Goal: Obtain resource: Download file/media

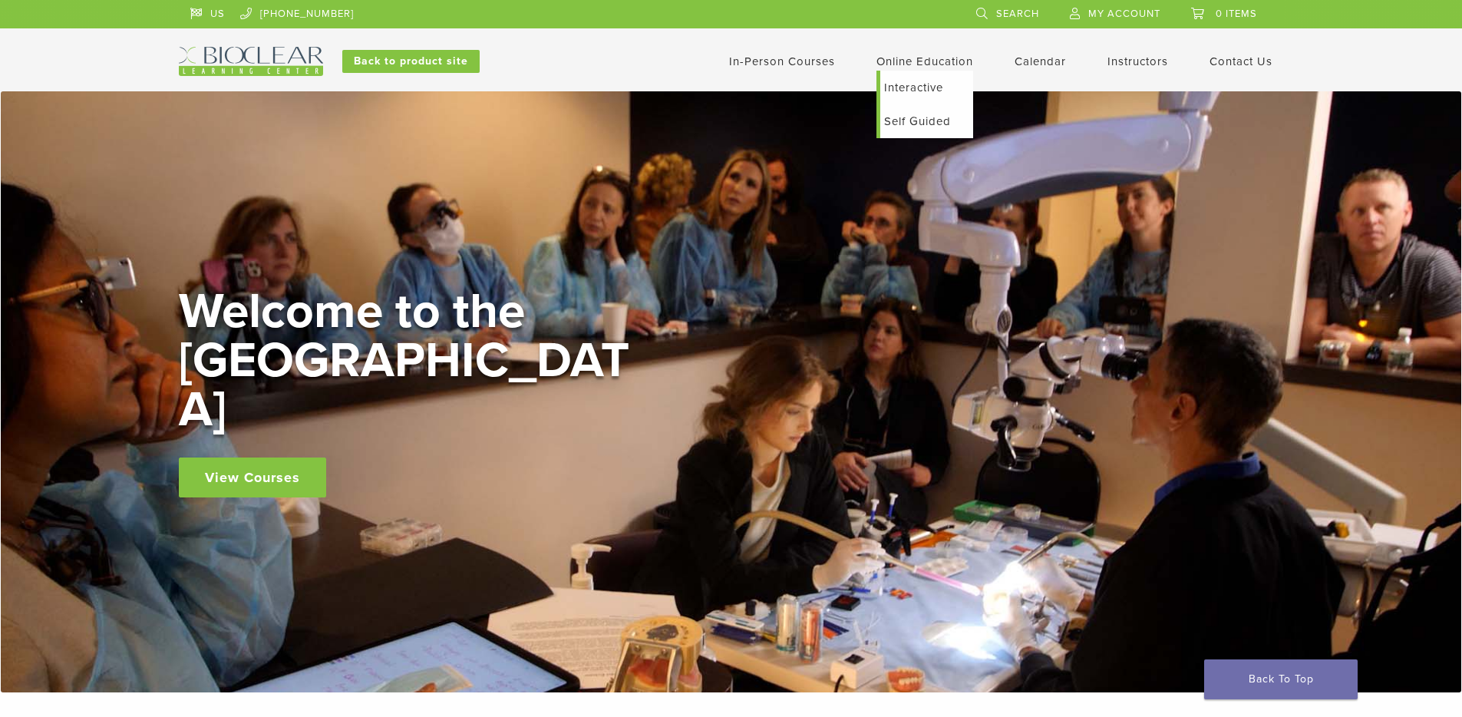
click at [910, 59] on link "Online Education" at bounding box center [925, 61] width 97 height 14
click at [909, 123] on link "Self Guided" at bounding box center [926, 121] width 93 height 34
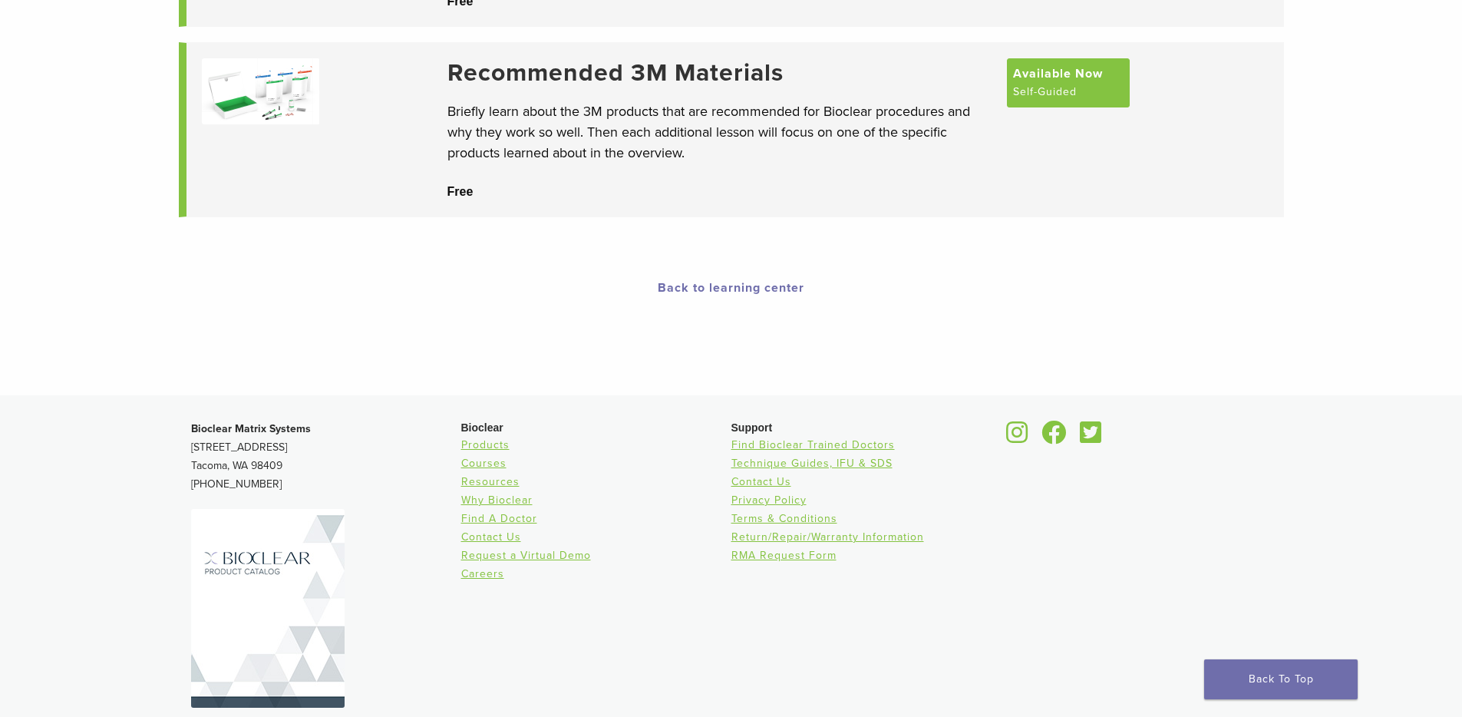
scroll to position [375, 0]
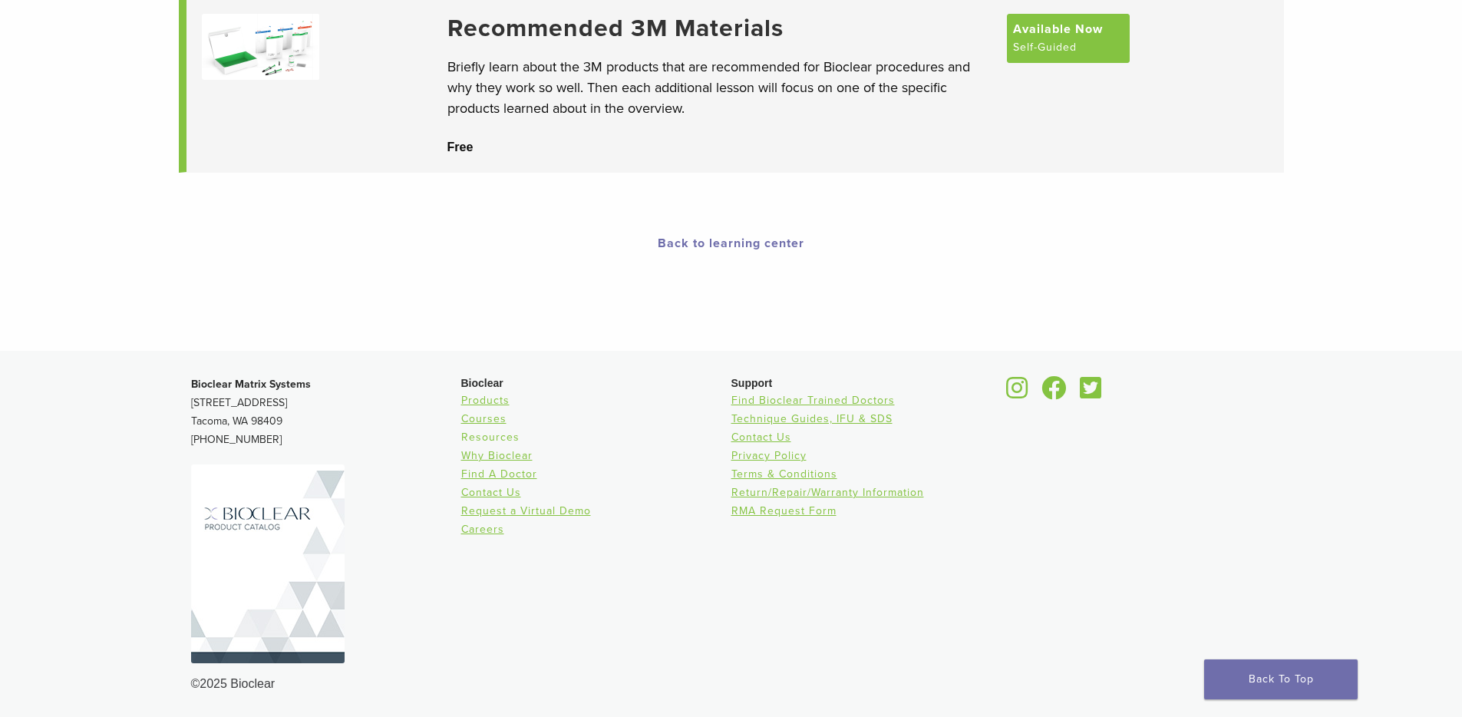
click at [485, 438] on link "Resources" at bounding box center [490, 437] width 58 height 13
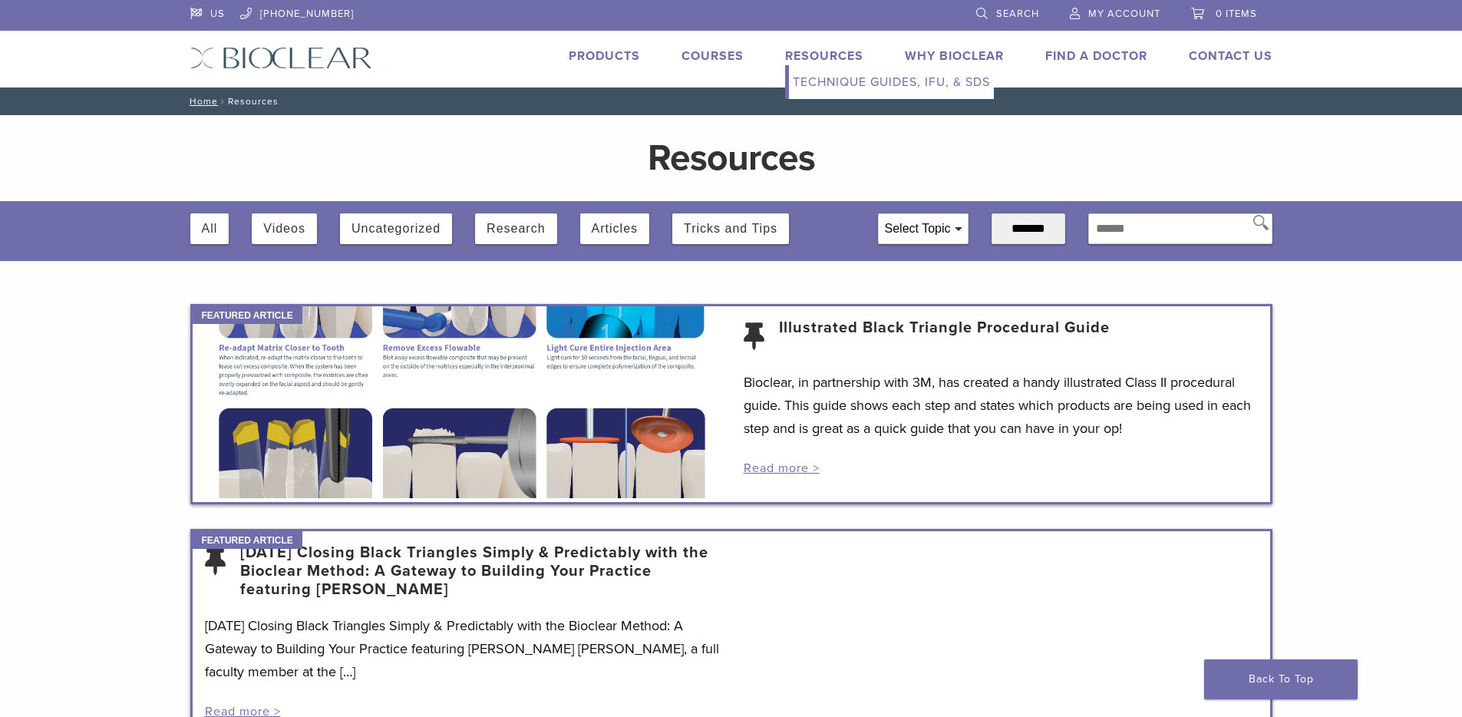
click at [919, 81] on link "Technique Guides, IFU, & SDS" at bounding box center [891, 82] width 205 height 34
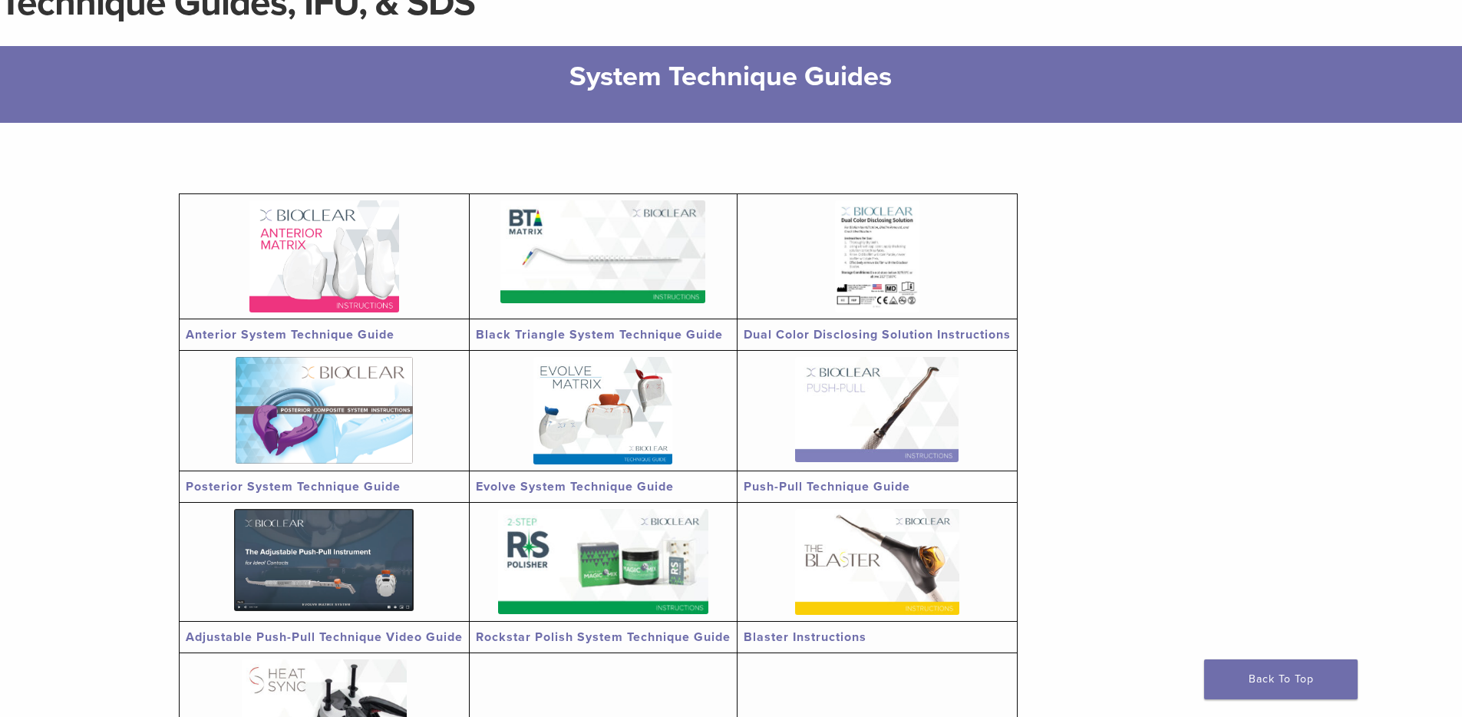
scroll to position [333, 0]
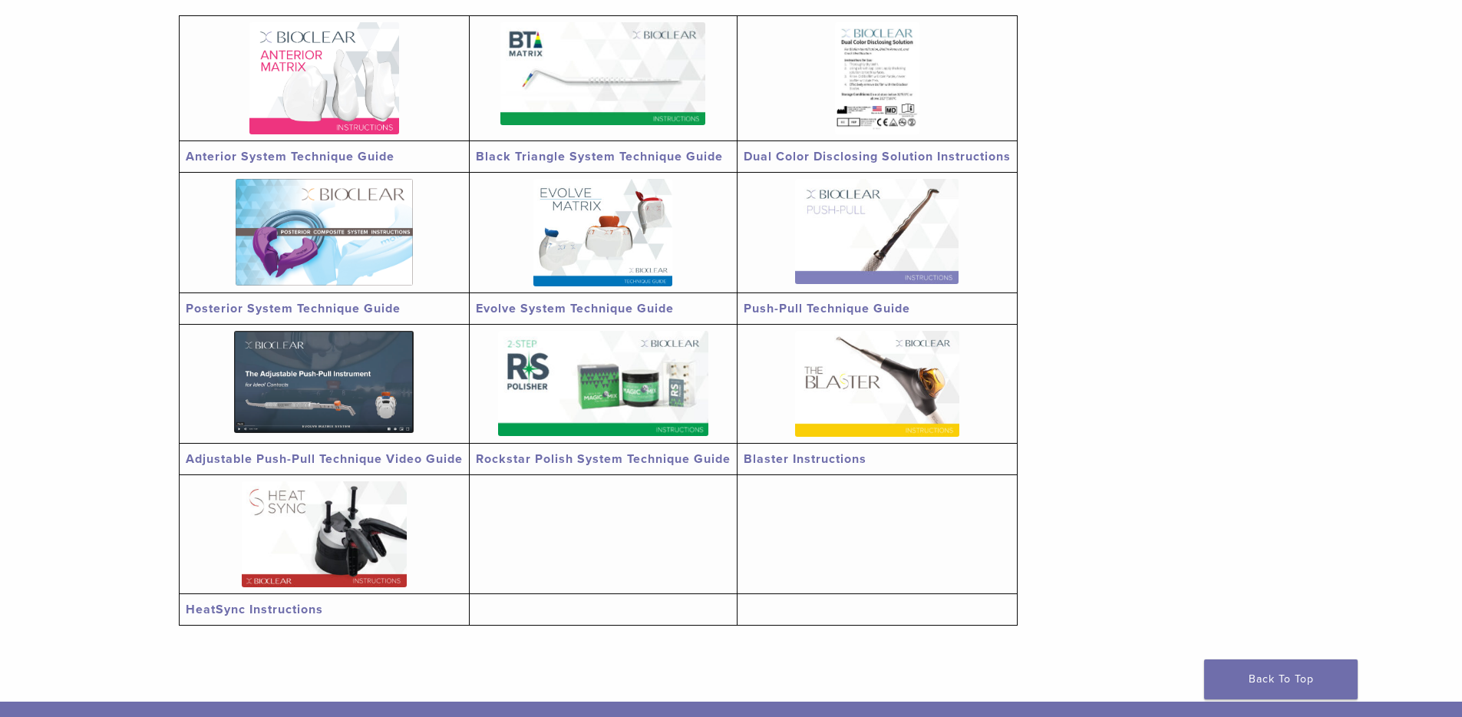
click at [842, 270] on img at bounding box center [876, 231] width 163 height 105
click at [832, 454] on link "Blaster Instructions" at bounding box center [805, 458] width 123 height 15
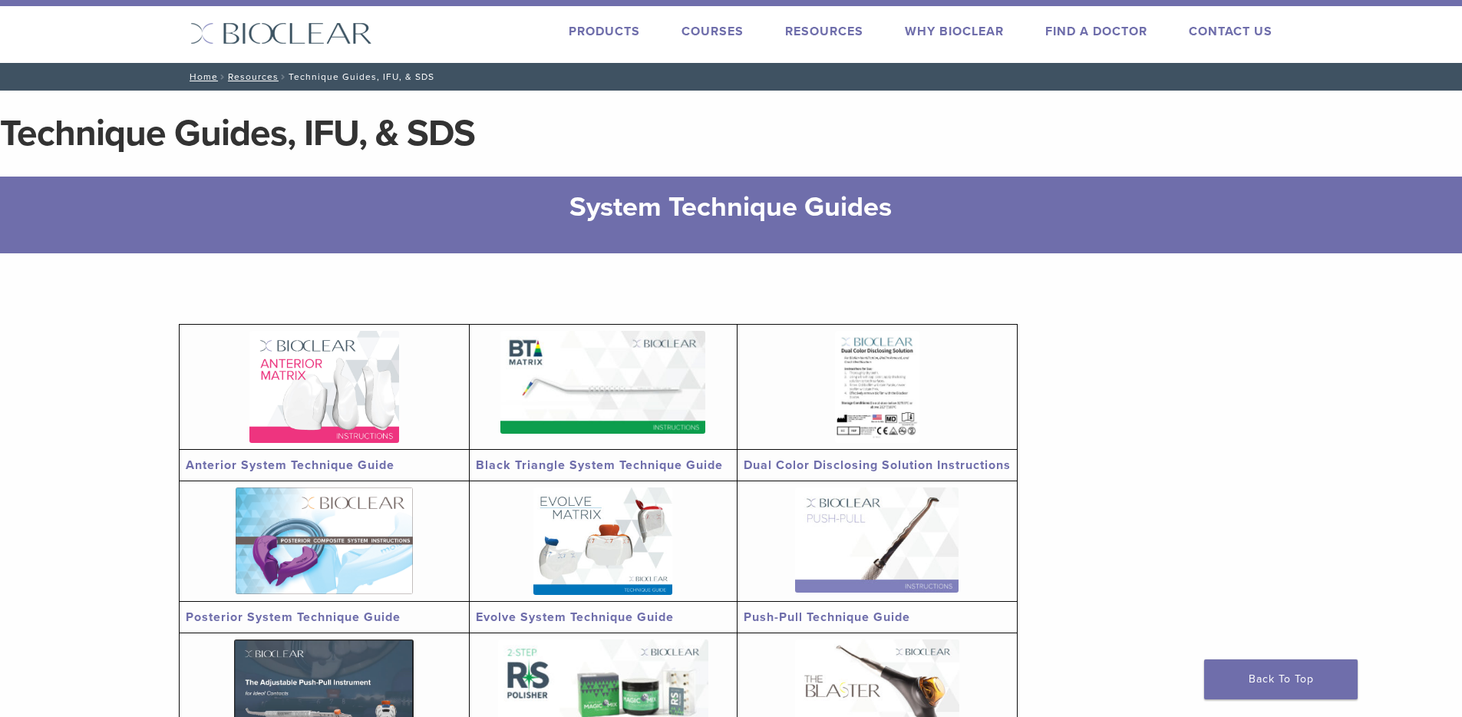
scroll to position [359, 0]
